Goal: Navigation & Orientation: Go to known website

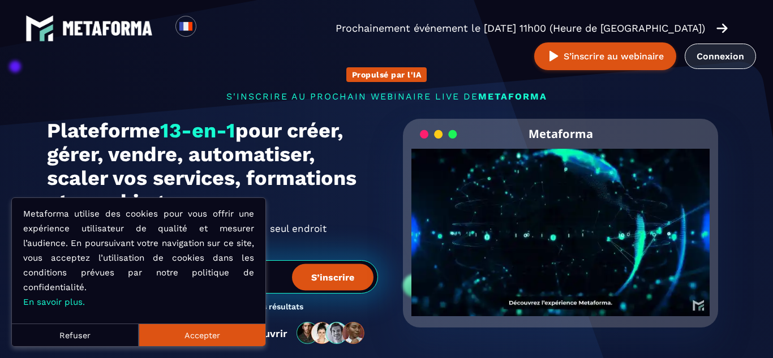
click at [723, 54] on link "Connexion" at bounding box center [720, 56] width 71 height 25
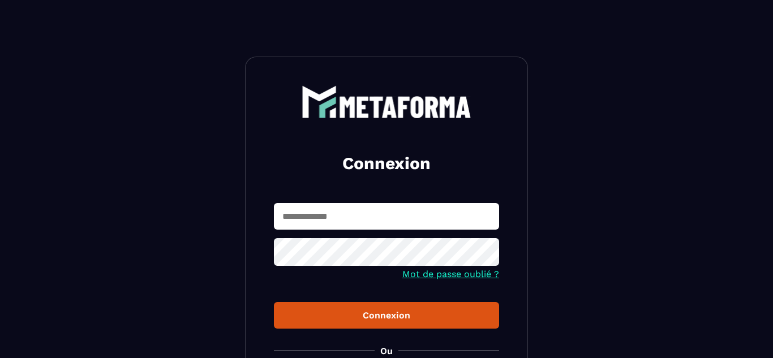
type input "**********"
click at [359, 321] on div "Connexion" at bounding box center [386, 315] width 207 height 11
